Goal: Task Accomplishment & Management: Manage account settings

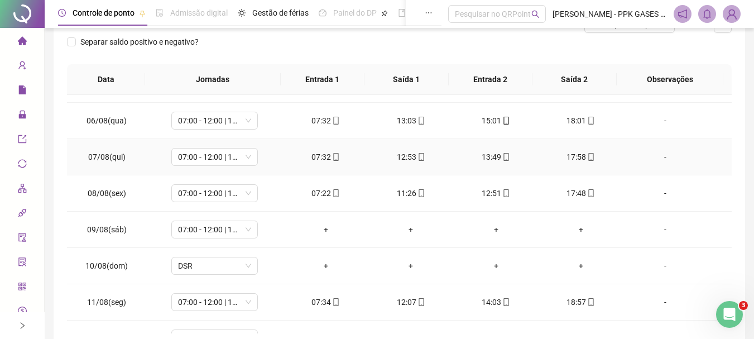
scroll to position [447, 0]
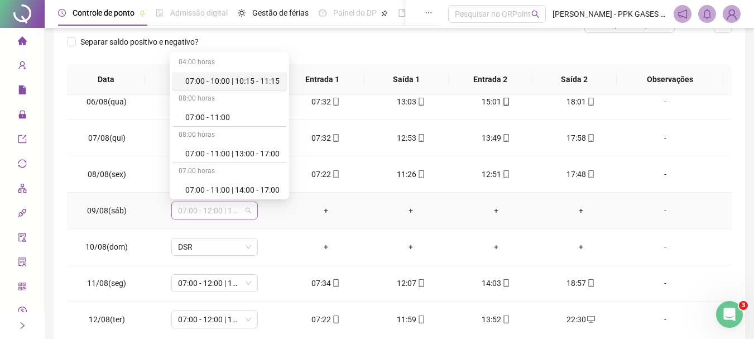
click at [245, 210] on span "07:00 - 12:00 | 13:00 - 15:20" at bounding box center [214, 210] width 73 height 17
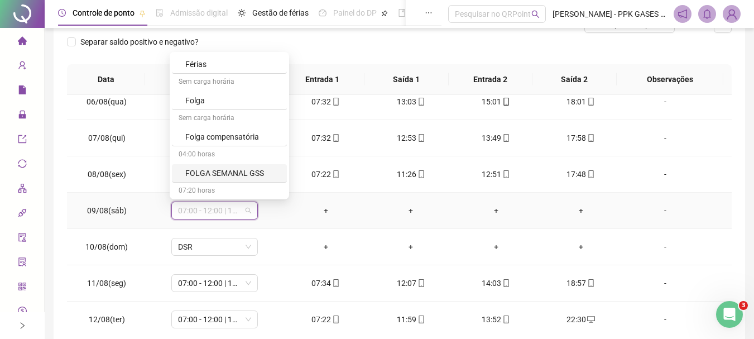
click at [238, 175] on div "FOLGA SEMANAL GSS" at bounding box center [232, 173] width 95 height 12
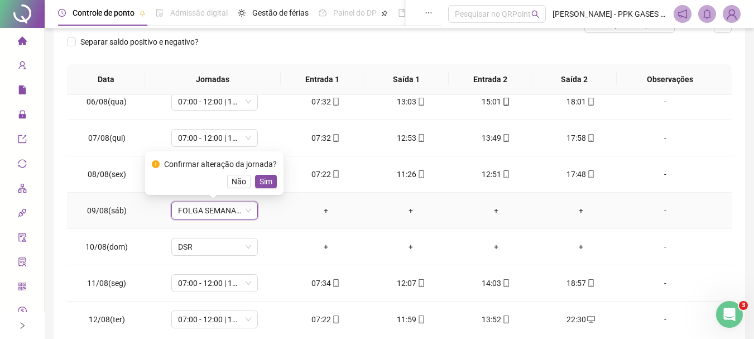
click at [223, 213] on span "FOLGA SEMANAL GSS" at bounding box center [214, 210] width 73 height 17
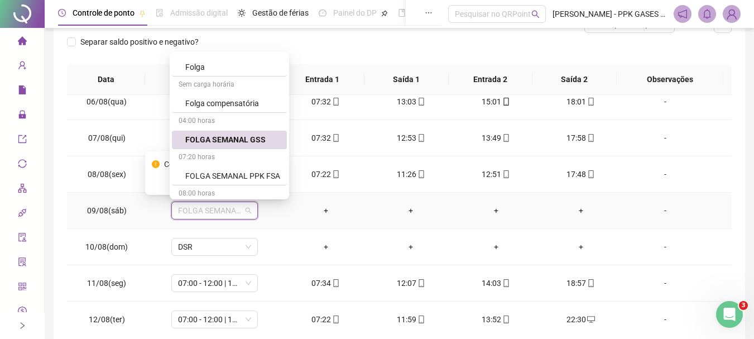
scroll to position [726, 0]
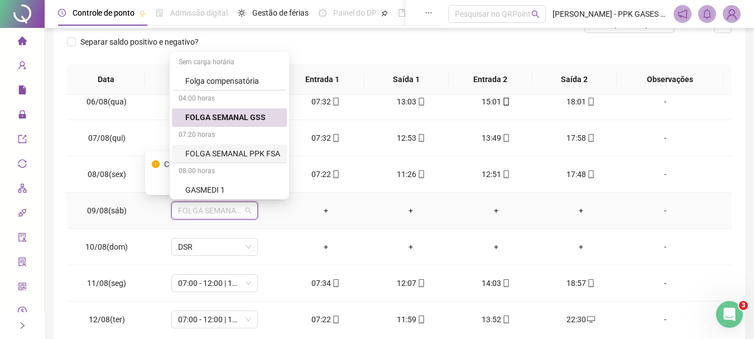
click at [217, 154] on div "FOLGA SEMANAL PPK FSA" at bounding box center [232, 153] width 95 height 12
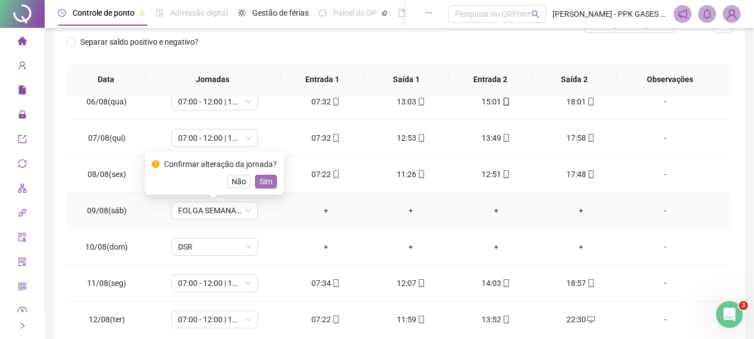
click at [267, 183] on span "Sim" at bounding box center [266, 181] width 13 height 12
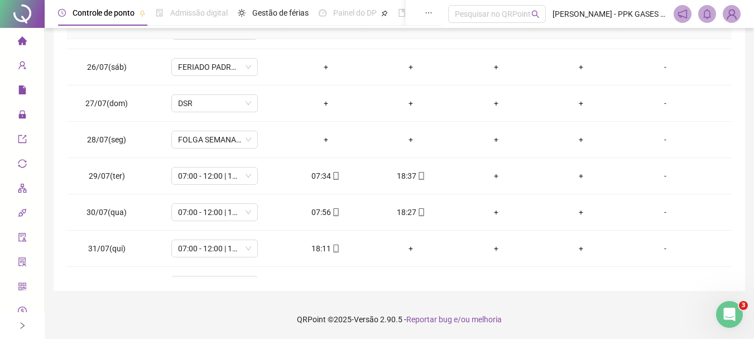
scroll to position [0, 0]
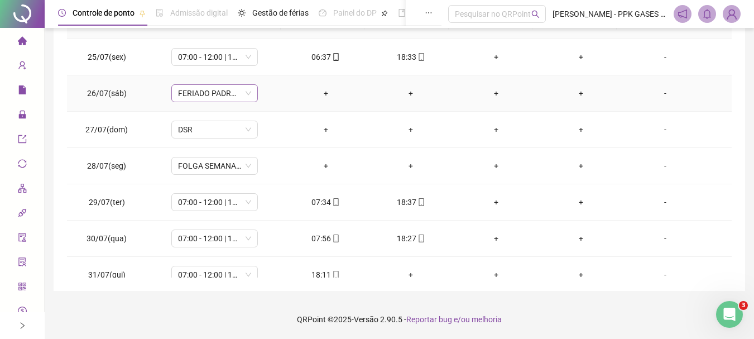
click at [248, 97] on span "FERIADO PADROEIRA DE FEIRA" at bounding box center [214, 93] width 73 height 17
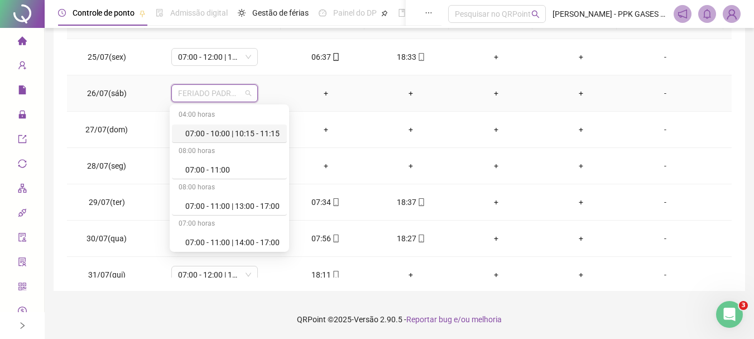
click at [248, 97] on span "FERIADO PADROEIRA DE FEIRA" at bounding box center [214, 93] width 73 height 17
click at [245, 95] on span "FERIADO PADROEIRA DE FEIRA" at bounding box center [214, 93] width 73 height 17
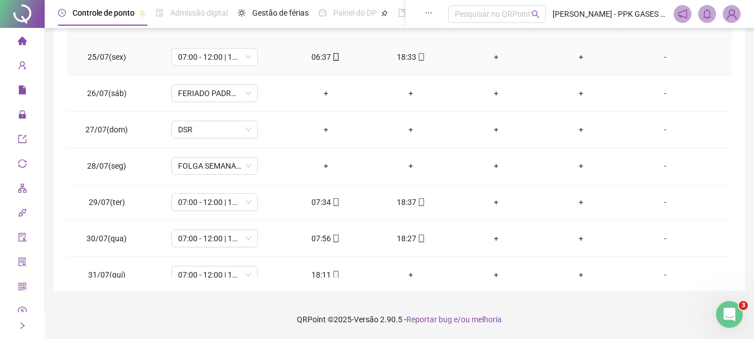
click at [277, 68] on td "07:00 - 12:00 | 13:00 - 15:20" at bounding box center [214, 57] width 137 height 36
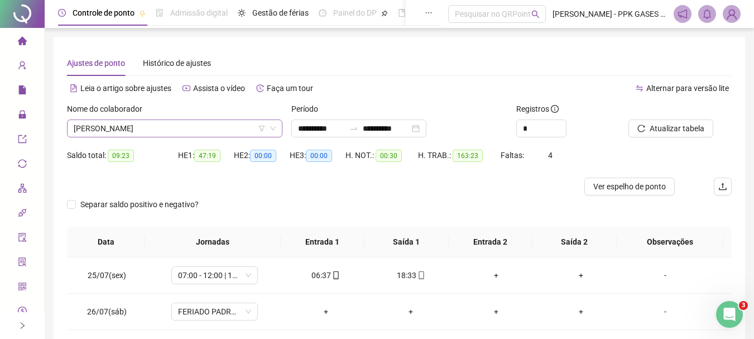
click at [229, 128] on span "[PERSON_NAME]" at bounding box center [175, 128] width 202 height 17
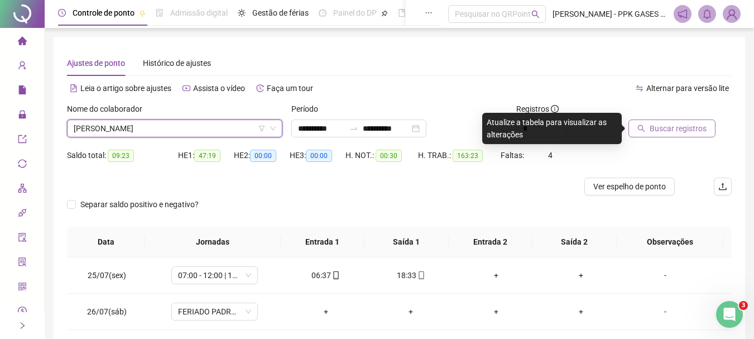
click at [666, 133] on span "Buscar registros" at bounding box center [678, 128] width 57 height 12
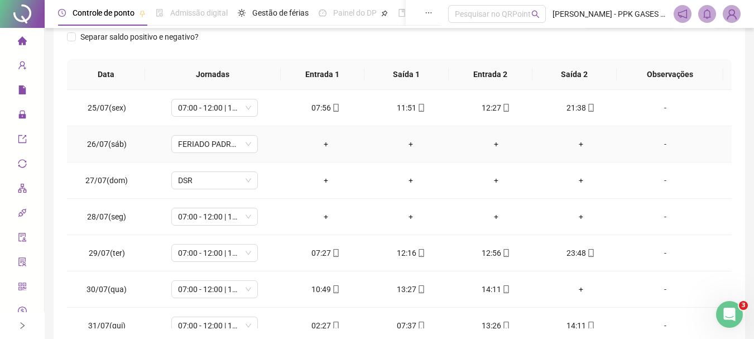
scroll to position [56, 0]
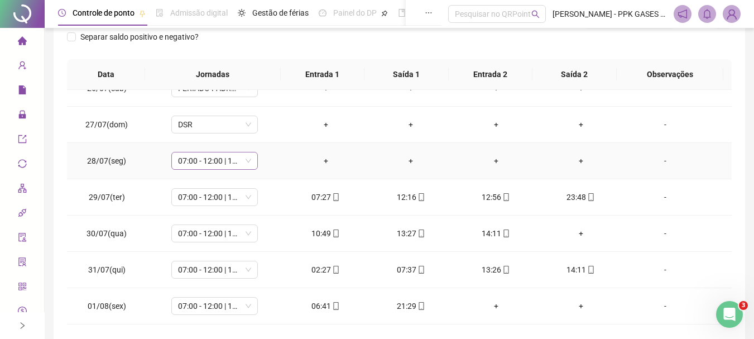
click at [234, 157] on span "07:00 - 12:00 | 13:00 - 15:20" at bounding box center [214, 160] width 73 height 17
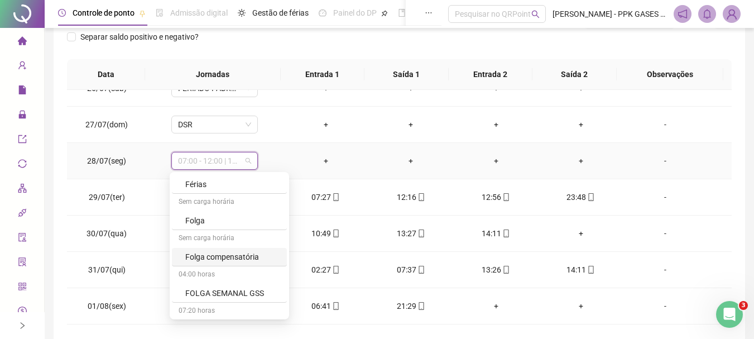
scroll to position [782, 0]
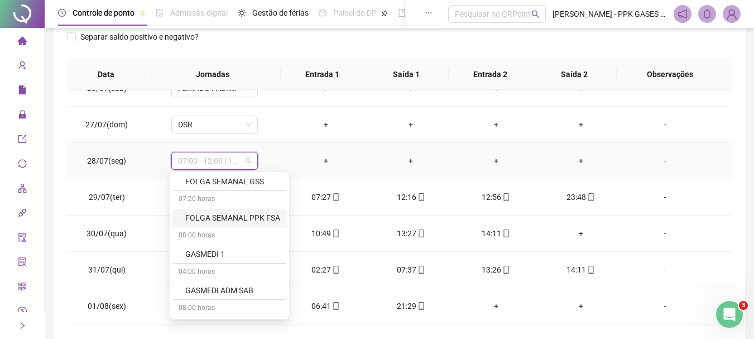
click at [228, 221] on div "FOLGA SEMANAL PPK FSA" at bounding box center [232, 218] width 95 height 12
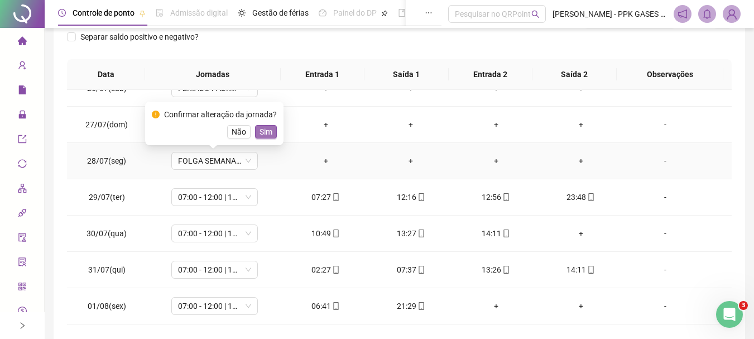
click at [269, 131] on span "Sim" at bounding box center [266, 132] width 13 height 12
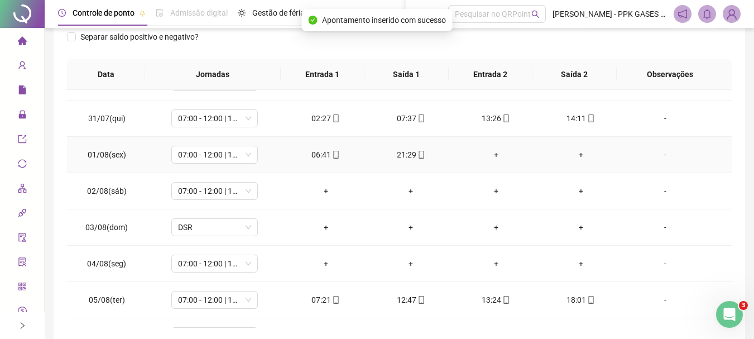
scroll to position [223, 0]
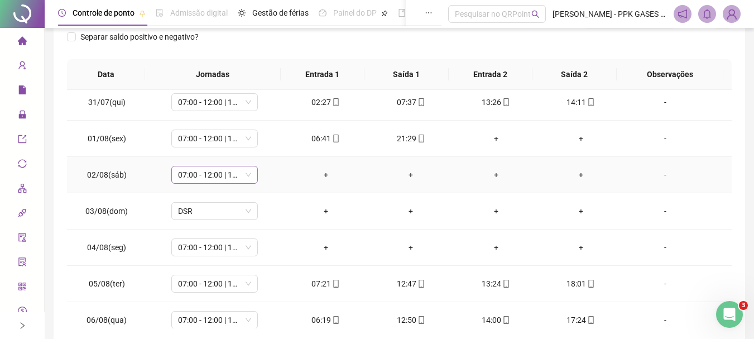
click at [216, 176] on span "07:00 - 12:00 | 13:00 - 15:20" at bounding box center [214, 174] width 73 height 17
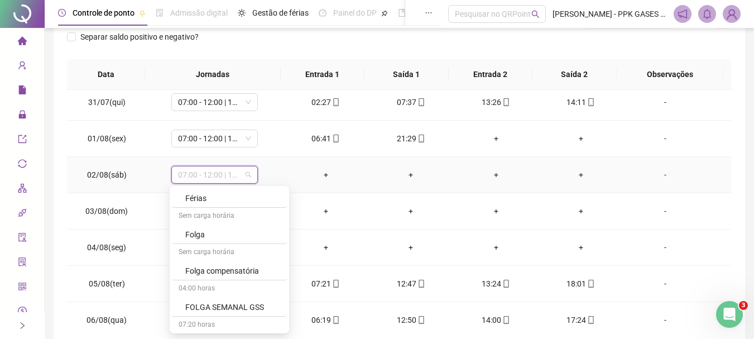
scroll to position [726, 0]
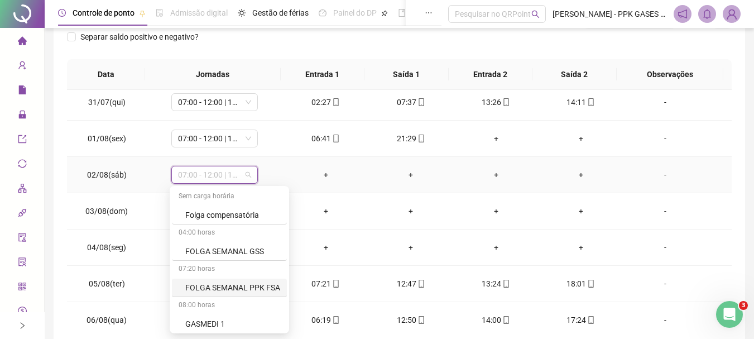
click at [211, 280] on div "FOLGA SEMANAL PPK FSA" at bounding box center [229, 288] width 115 height 18
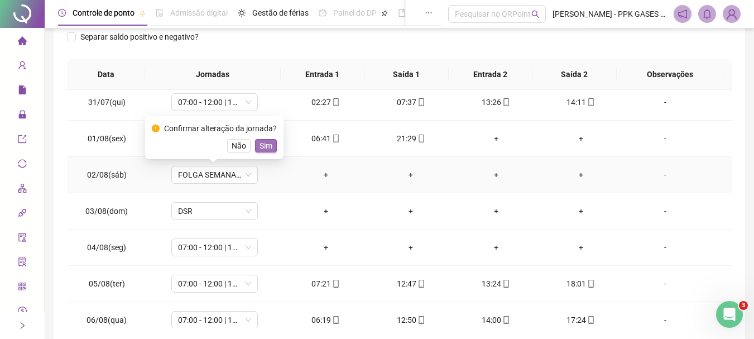
click at [266, 149] on span "Sim" at bounding box center [266, 146] width 13 height 12
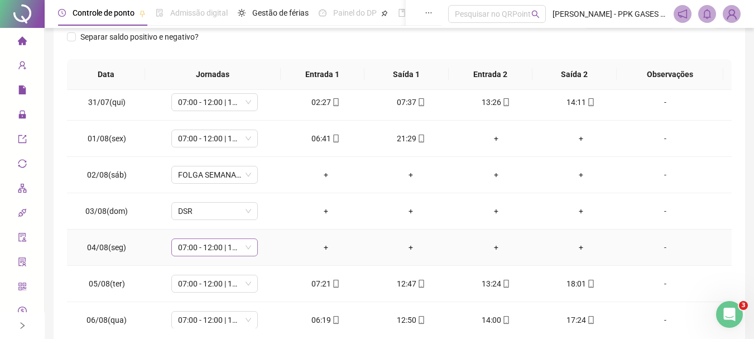
click at [221, 246] on span "07:00 - 12:00 | 13:00 - 15:20" at bounding box center [214, 247] width 73 height 17
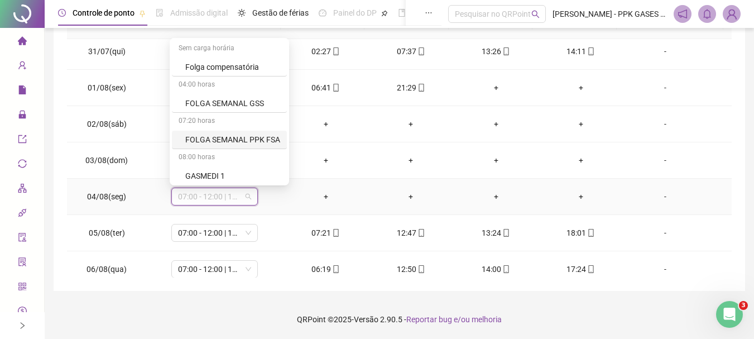
click at [222, 137] on div "FOLGA SEMANAL PPK FSA" at bounding box center [232, 139] width 95 height 12
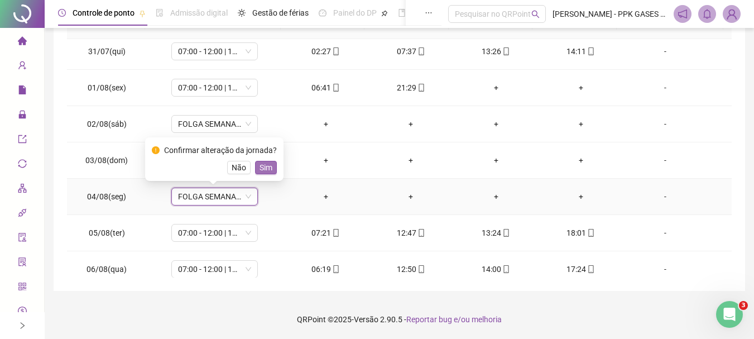
click at [260, 166] on span "Sim" at bounding box center [266, 167] width 13 height 12
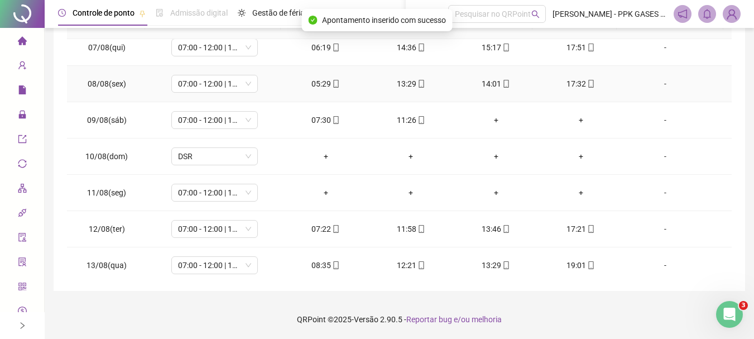
scroll to position [502, 0]
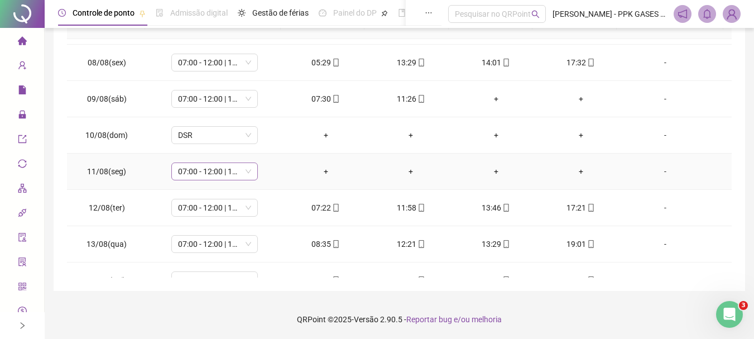
click at [227, 173] on span "07:00 - 12:00 | 13:00 - 15:20" at bounding box center [214, 171] width 73 height 17
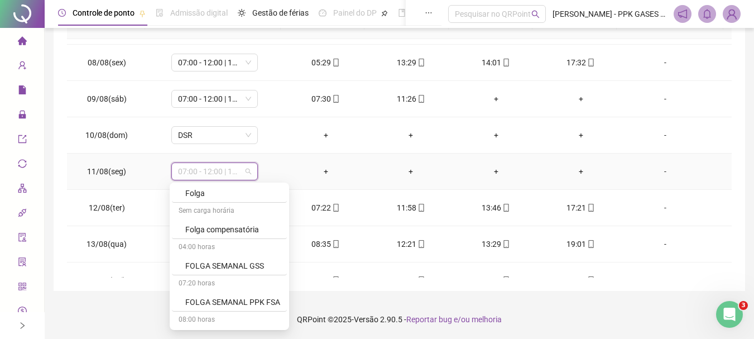
scroll to position [726, 0]
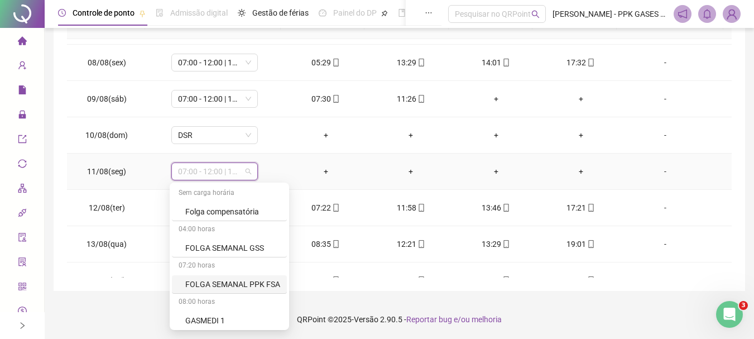
click at [221, 280] on div "FOLGA SEMANAL PPK FSA" at bounding box center [232, 284] width 95 height 12
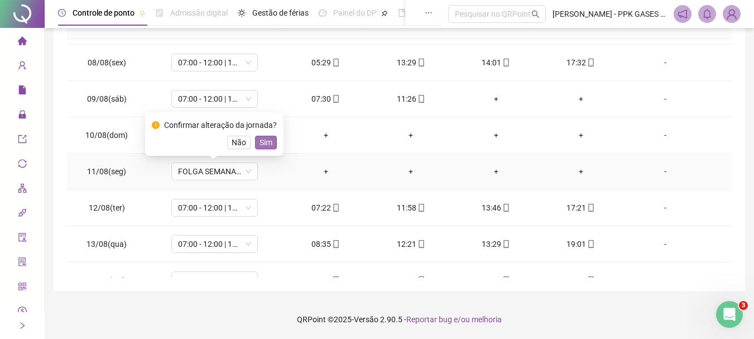
click at [262, 144] on span "Sim" at bounding box center [266, 142] width 13 height 12
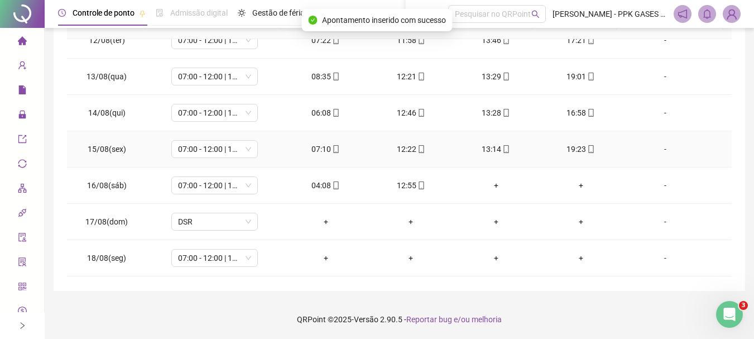
scroll to position [705, 0]
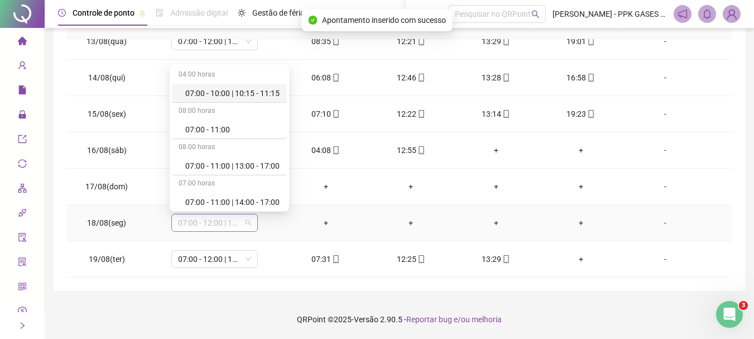
click at [225, 228] on span "07:00 - 12:00 | 13:00 - 15:20" at bounding box center [214, 222] width 73 height 17
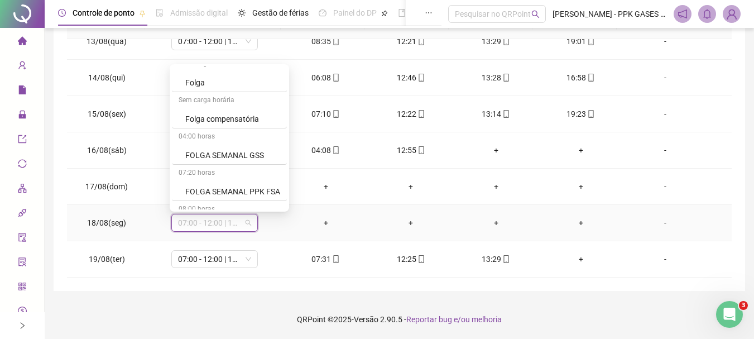
scroll to position [726, 0]
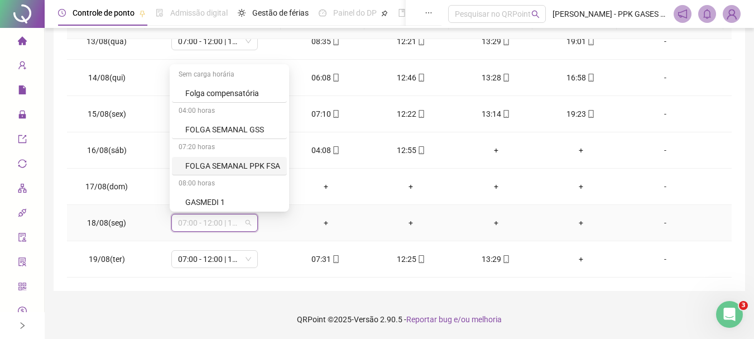
click at [232, 163] on div "FOLGA SEMANAL PPK FSA" at bounding box center [232, 166] width 95 height 12
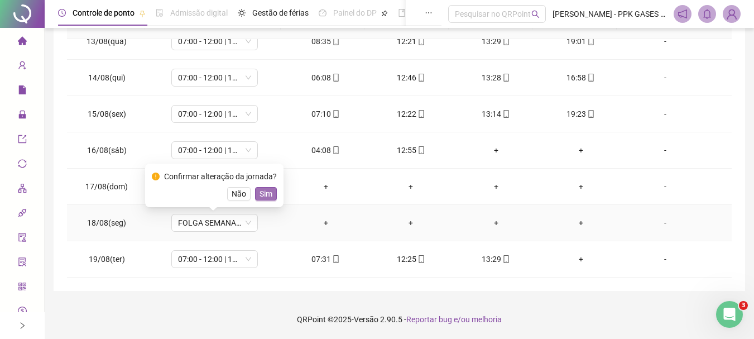
click at [264, 191] on span "Sim" at bounding box center [266, 194] width 13 height 12
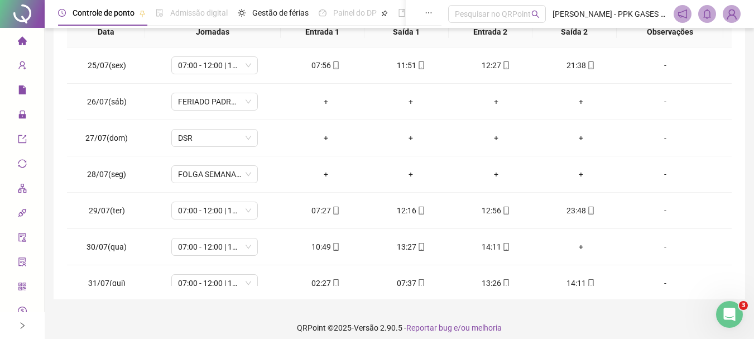
scroll to position [0, 0]
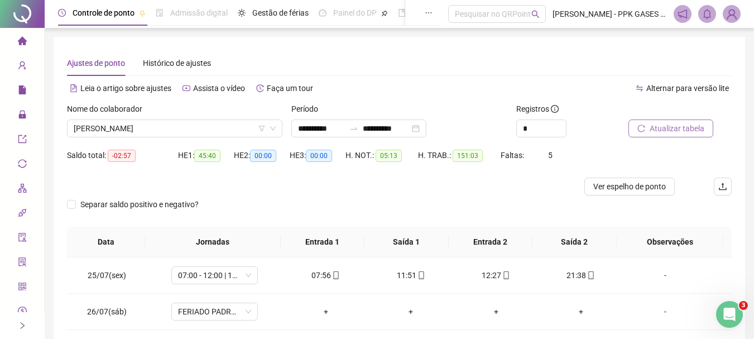
click at [648, 133] on button "Atualizar tabela" at bounding box center [671, 128] width 85 height 18
click at [684, 135] on button "Atualizar tabela" at bounding box center [671, 128] width 85 height 18
click at [242, 128] on span "[PERSON_NAME]" at bounding box center [175, 128] width 202 height 17
click at [439, 78] on div "**********" at bounding box center [399, 273] width 665 height 446
click at [21, 327] on icon "right" at bounding box center [22, 326] width 8 height 8
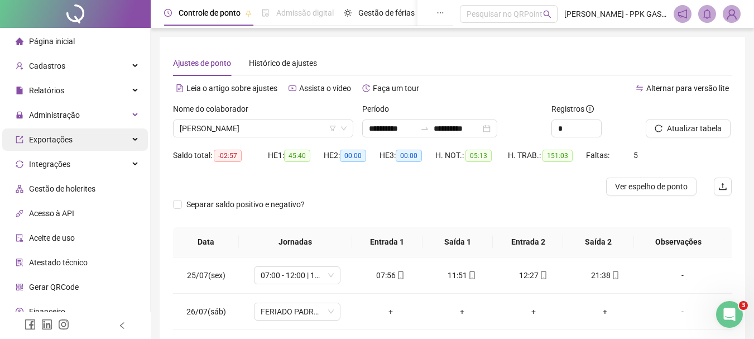
click at [133, 140] on icon at bounding box center [136, 140] width 6 height 0
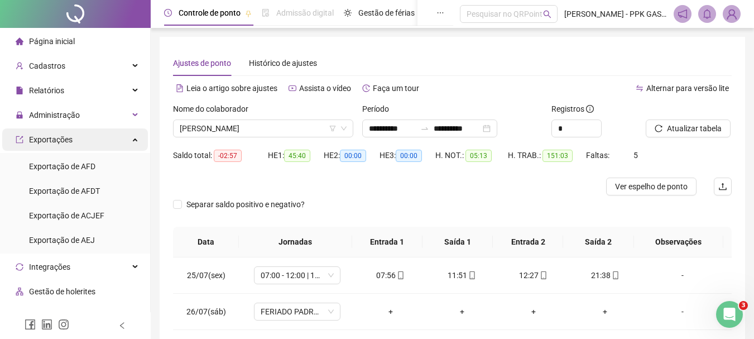
click at [128, 138] on div "Exportações" at bounding box center [75, 139] width 146 height 22
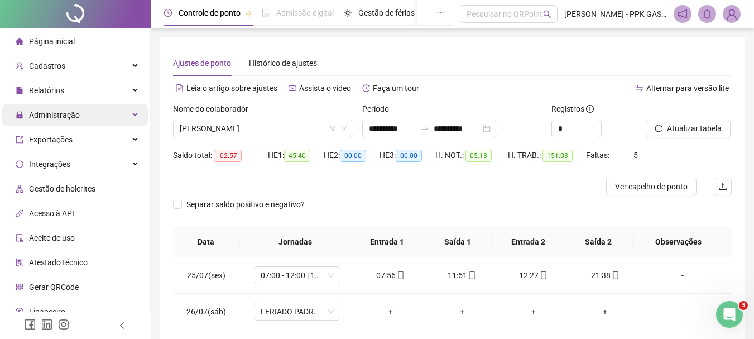
click at [121, 113] on div "Administração" at bounding box center [75, 115] width 146 height 22
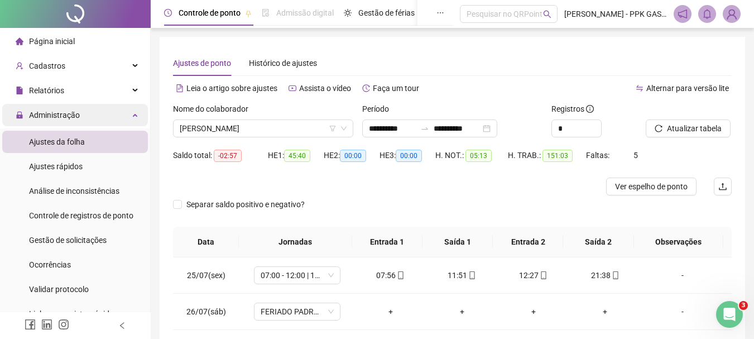
click at [121, 112] on div "Administração" at bounding box center [75, 115] width 146 height 22
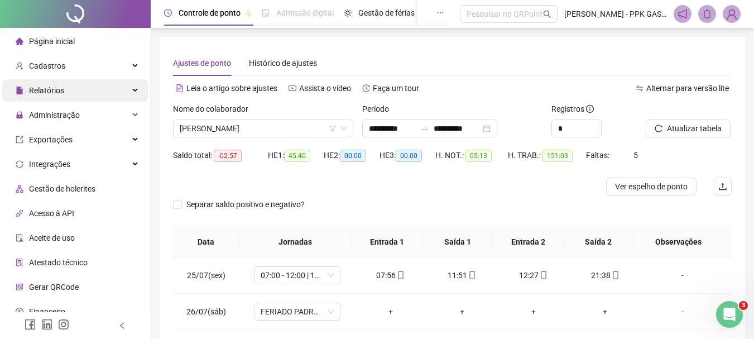
click at [114, 87] on div "Relatórios" at bounding box center [75, 90] width 146 height 22
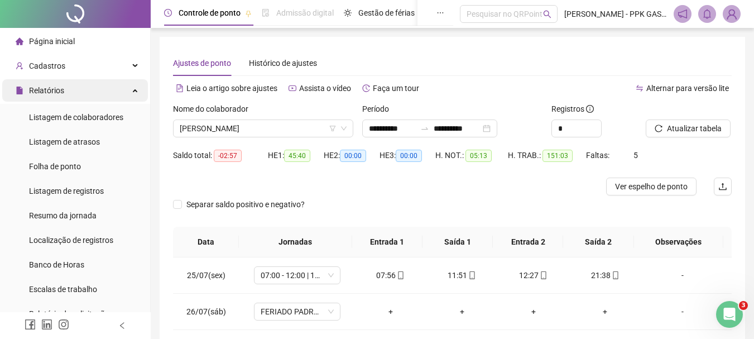
click at [114, 87] on div "Relatórios" at bounding box center [75, 90] width 146 height 22
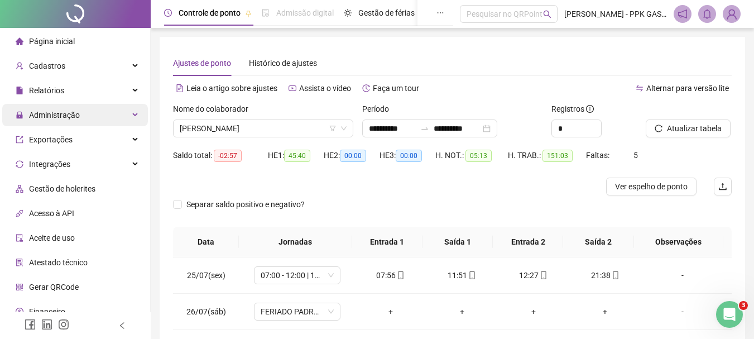
click at [102, 110] on div "Administração" at bounding box center [75, 115] width 146 height 22
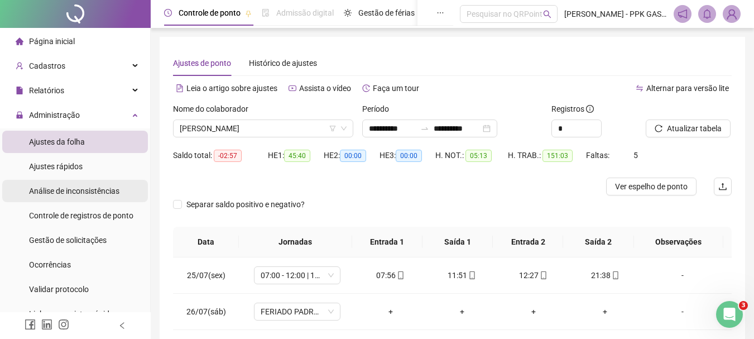
click at [82, 193] on span "Análise de inconsistências" at bounding box center [74, 190] width 90 height 9
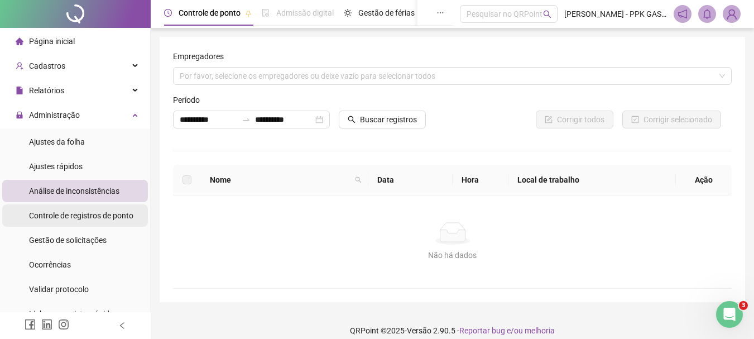
click at [76, 219] on span "Controle de registros de ponto" at bounding box center [81, 215] width 104 height 9
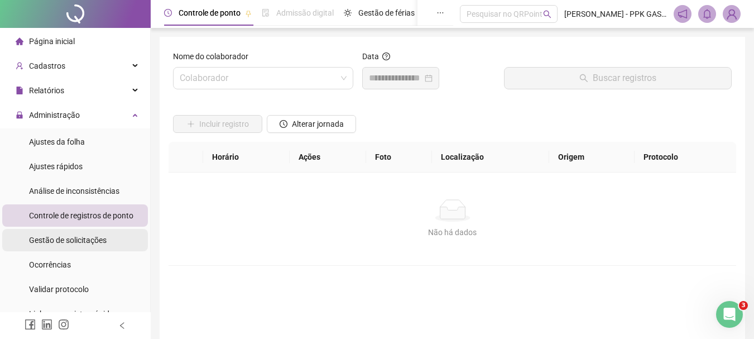
click at [69, 237] on span "Gestão de solicitações" at bounding box center [68, 240] width 78 height 9
